Goal: Navigation & Orientation: Find specific page/section

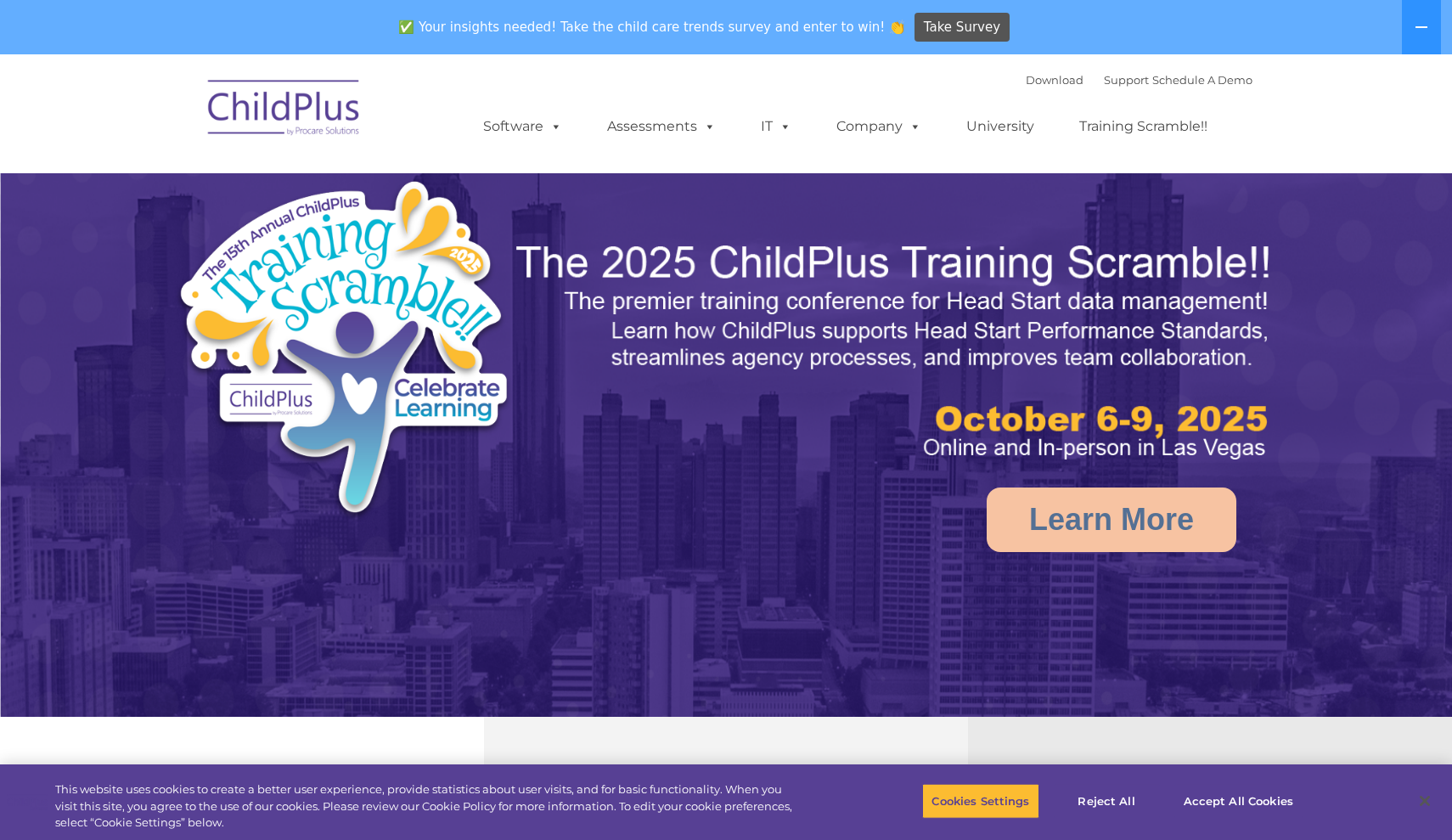
select select "MEDIUM"
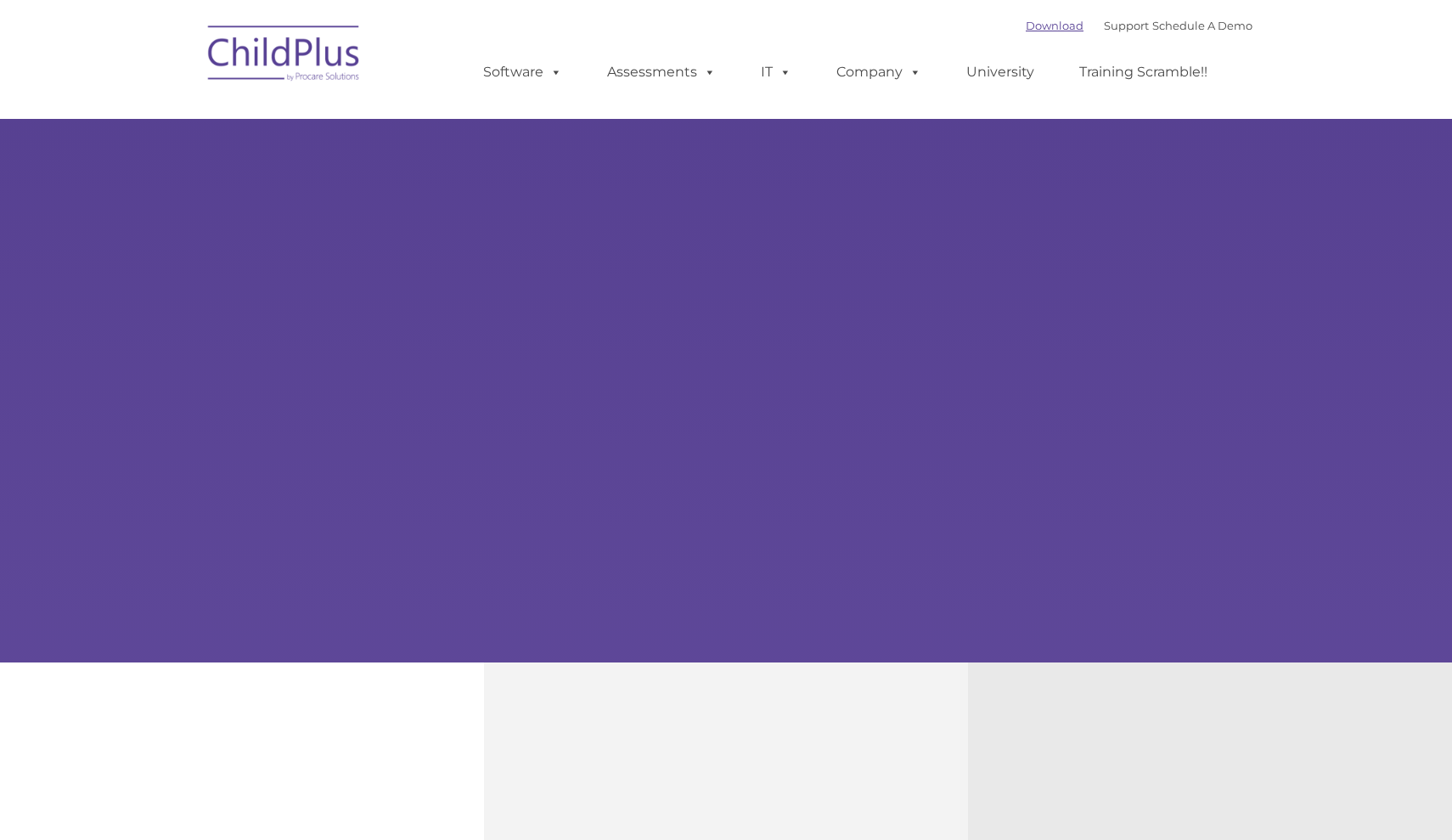
click at [1025, 30] on link "Download" at bounding box center [1054, 26] width 58 height 14
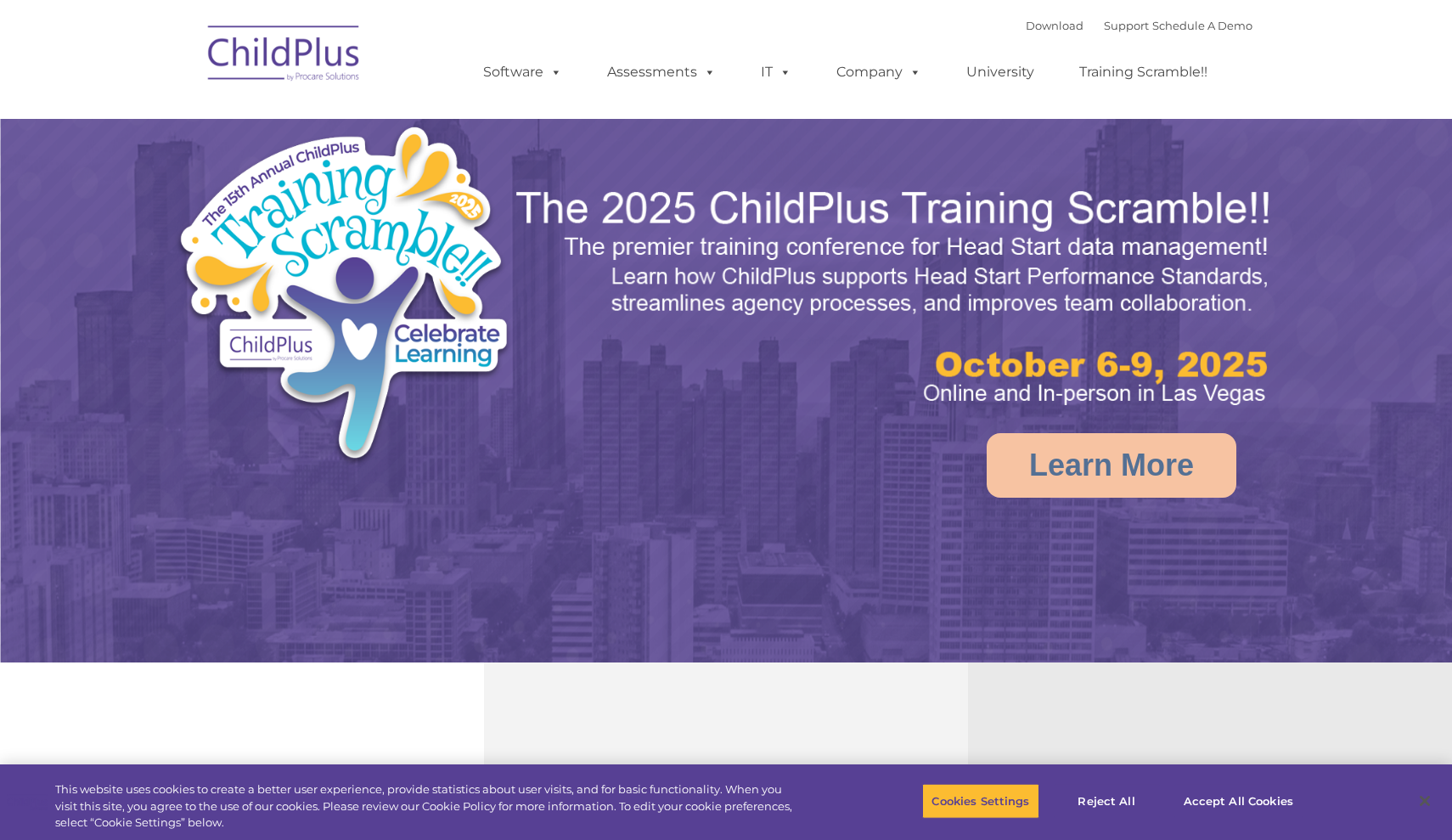
select select "MEDIUM"
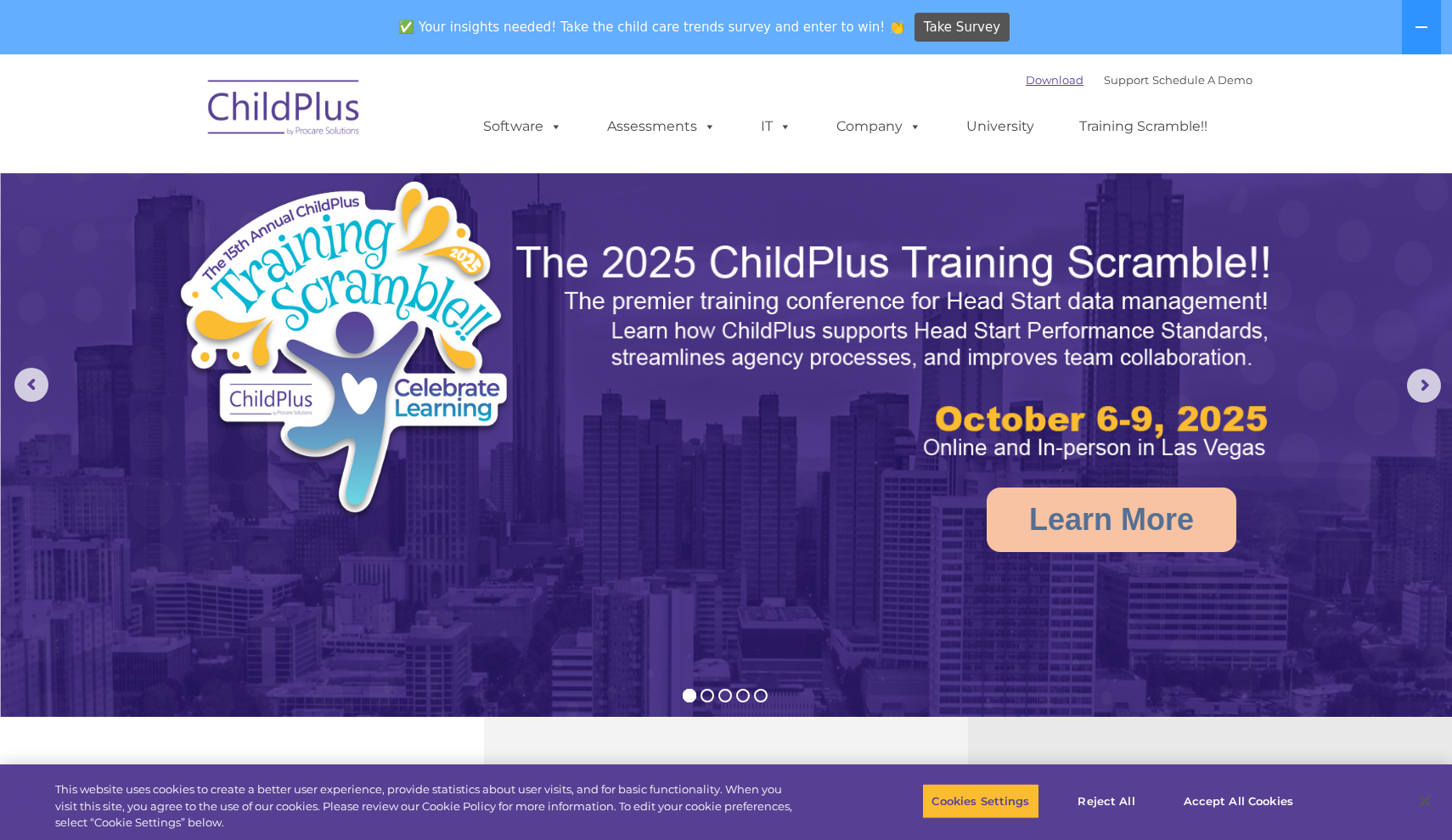
click at [1048, 75] on link "Download" at bounding box center [1054, 80] width 58 height 14
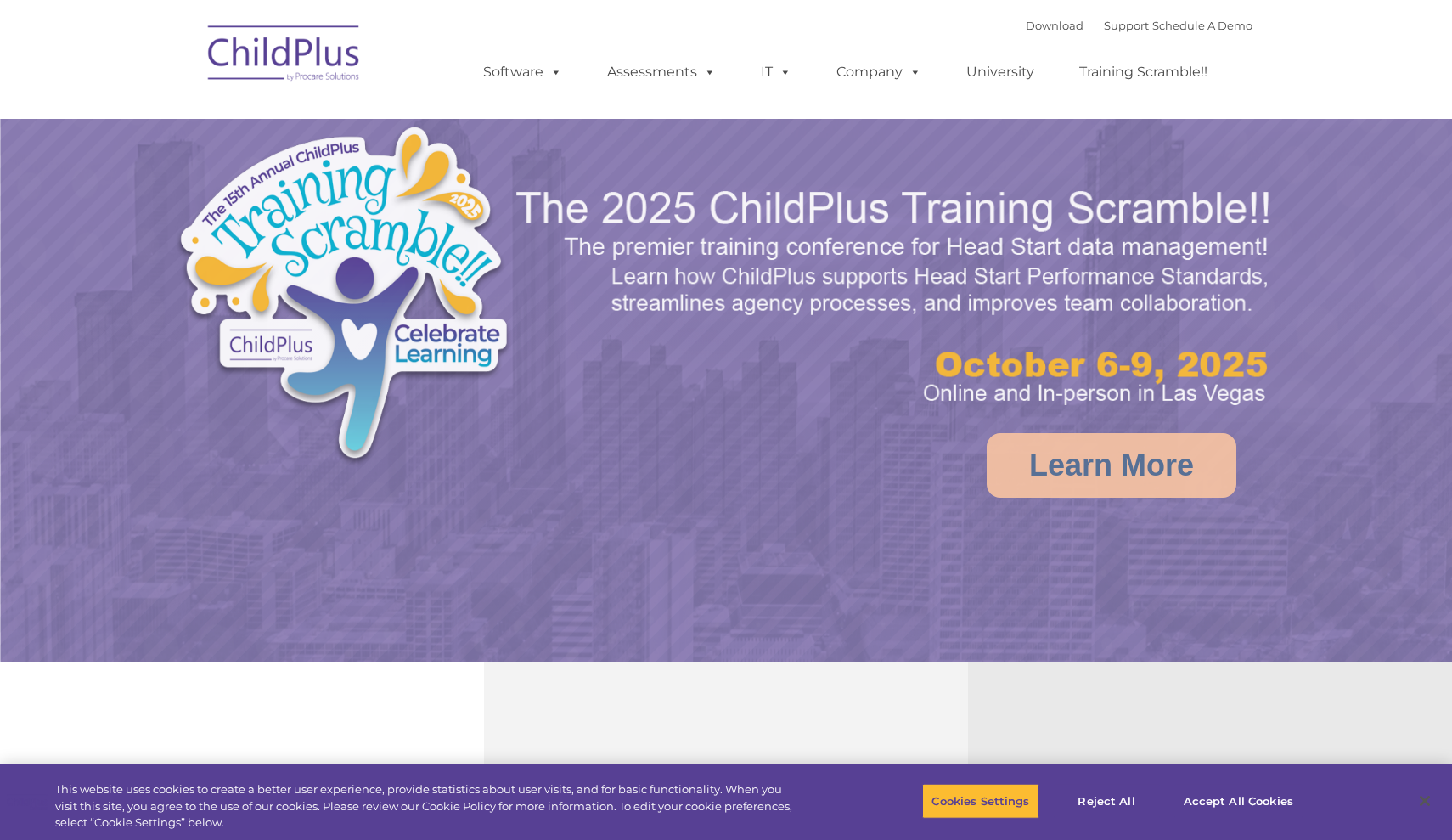
select select "MEDIUM"
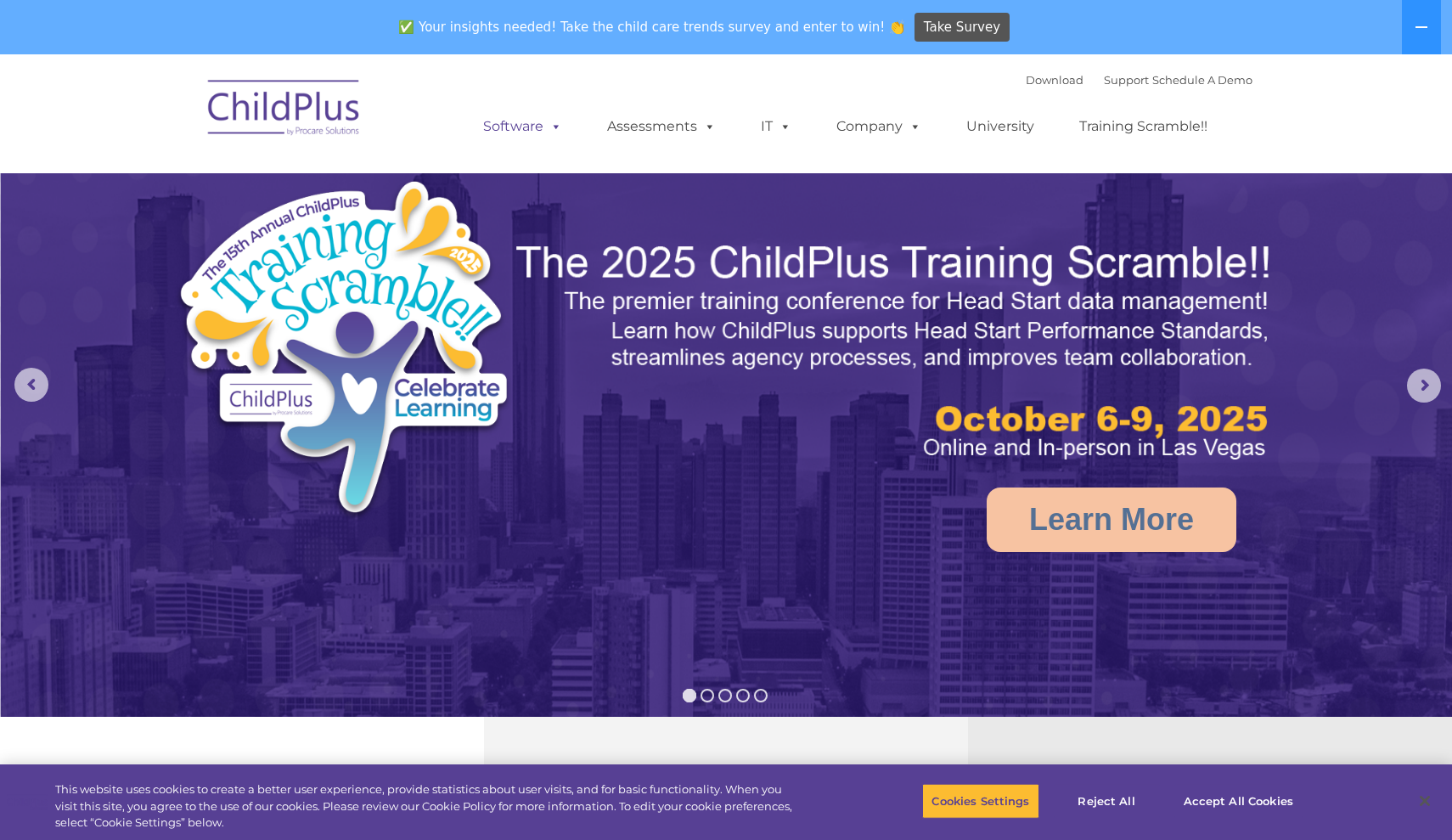
click at [525, 118] on link "Software" at bounding box center [521, 126] width 112 height 34
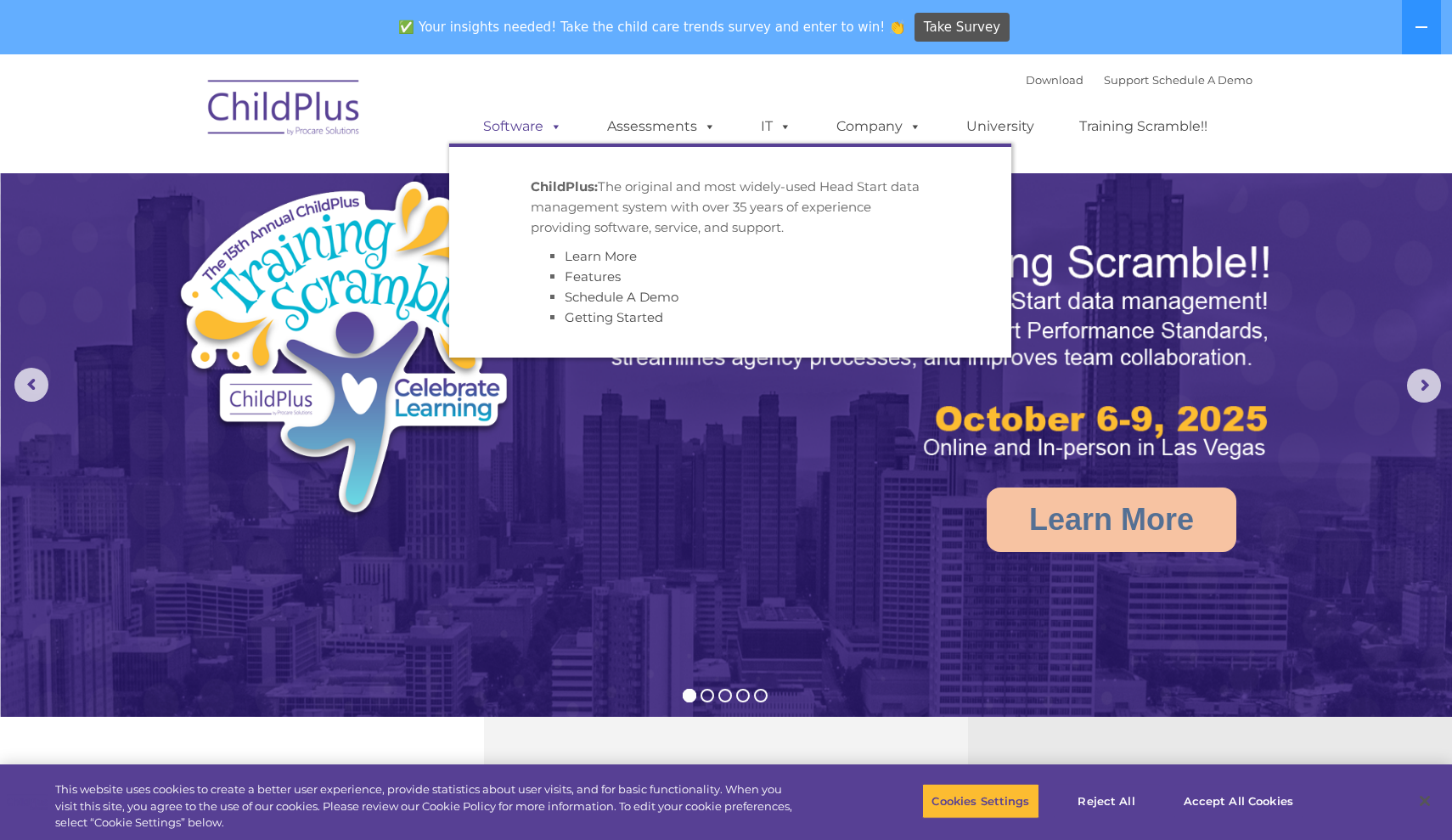
click at [525, 118] on link "Software" at bounding box center [521, 126] width 112 height 34
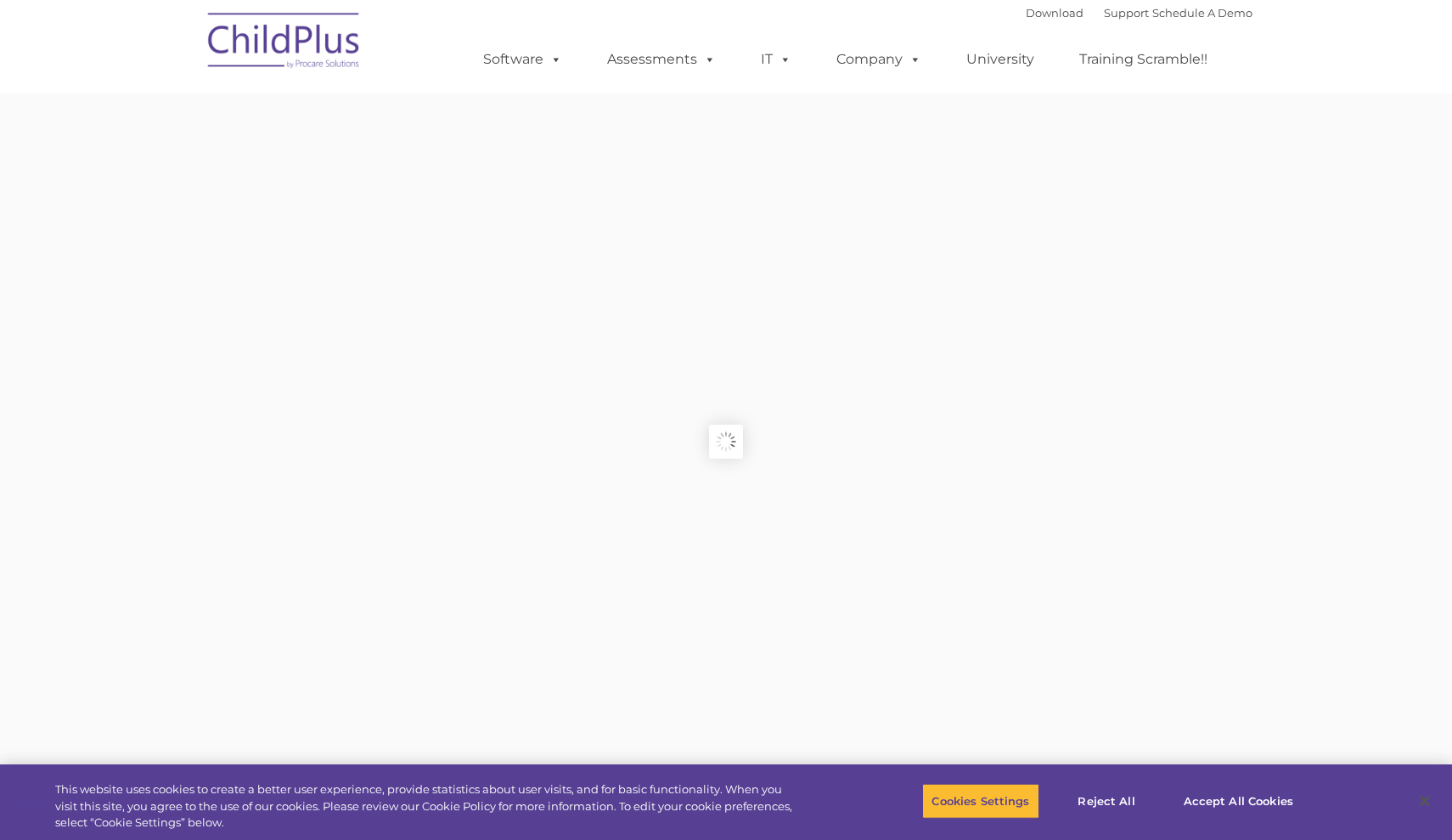
type input ""
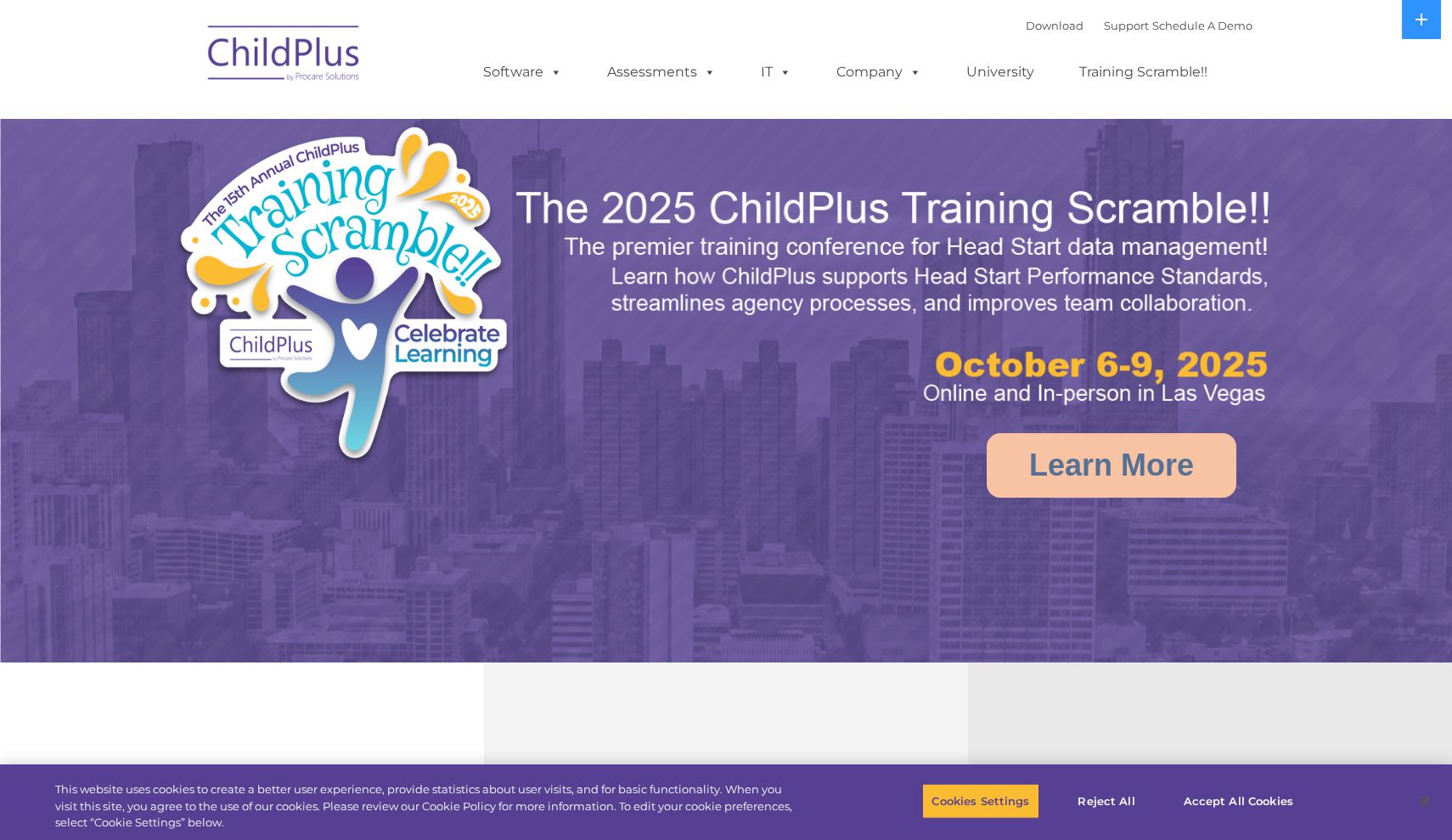
select select "MEDIUM"
